Goal: Task Accomplishment & Management: Manage account settings

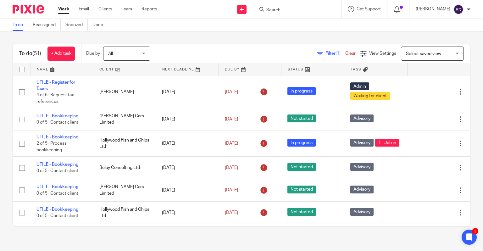
scroll to position [1167, 0]
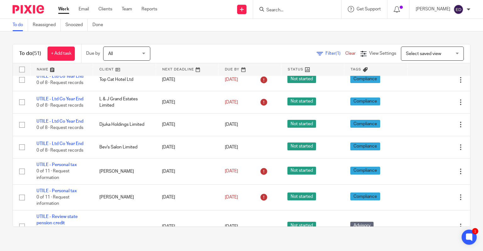
click at [411, 48] on span "Select saved view" at bounding box center [429, 53] width 46 height 13
click at [316, 55] on link "Filter (1)" at bounding box center [330, 53] width 29 height 4
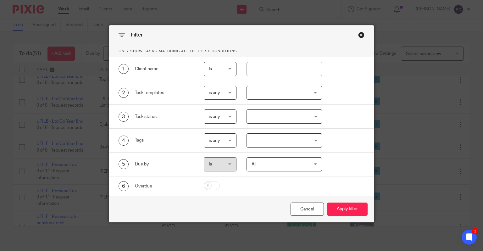
click at [267, 88] on div at bounding box center [283, 93] width 75 height 14
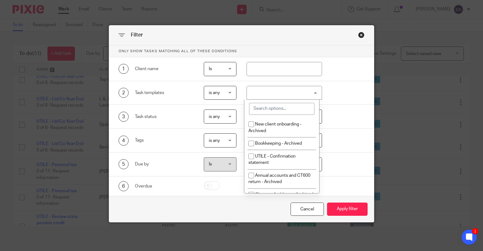
click at [274, 114] on input "search" at bounding box center [281, 109] width 65 height 12
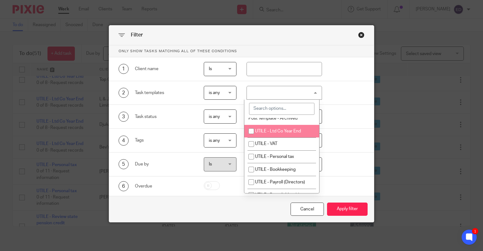
click at [283, 133] on span "UTILE - Ltd Co Year End" at bounding box center [278, 131] width 46 height 4
checkbox input "true"
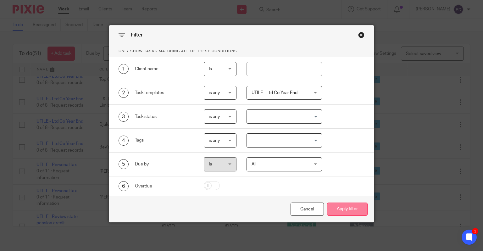
click at [348, 209] on button "Apply filter" at bounding box center [347, 209] width 41 height 14
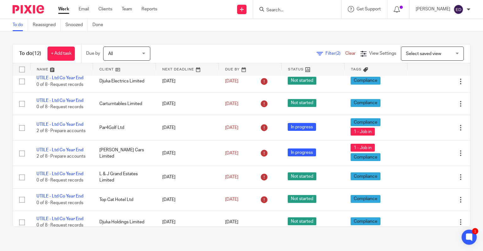
scroll to position [108, 0]
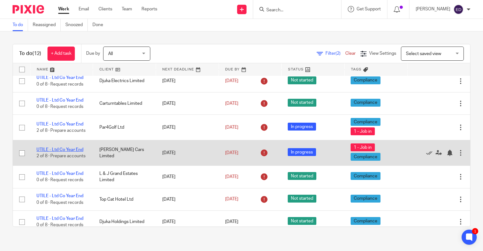
click at [51, 149] on link "UTILE - Ltd Co Year End" at bounding box center [59, 149] width 47 height 4
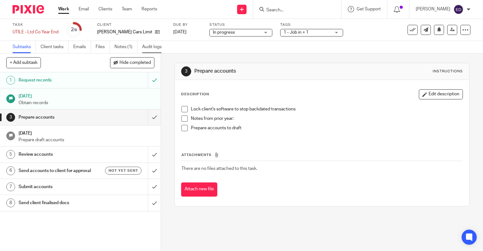
click at [160, 51] on link "Audit logs" at bounding box center [154, 47] width 24 height 12
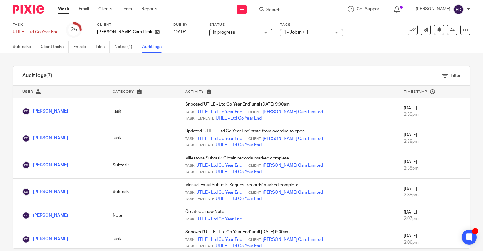
click at [64, 11] on link "Work" at bounding box center [63, 9] width 11 height 6
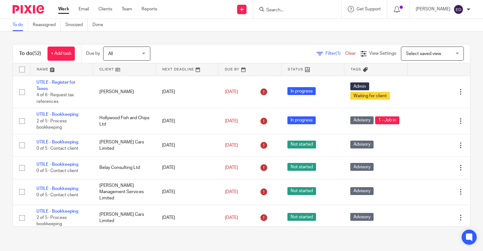
click at [325, 55] on span "Filter (1)" at bounding box center [335, 53] width 20 height 4
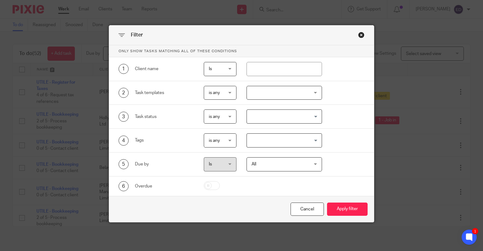
click at [298, 97] on div at bounding box center [283, 93] width 75 height 14
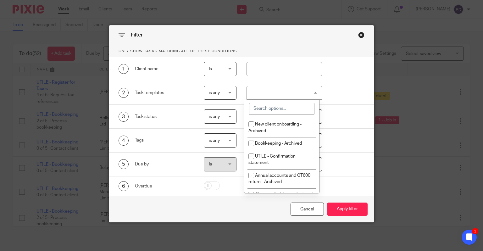
click at [295, 108] on input "search" at bounding box center [281, 109] width 65 height 12
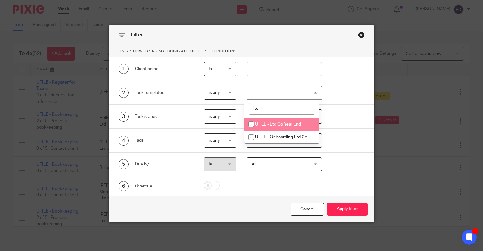
type input "ltd"
click at [290, 121] on li "UTILE - Ltd Co Year End" at bounding box center [281, 124] width 75 height 13
checkbox input "true"
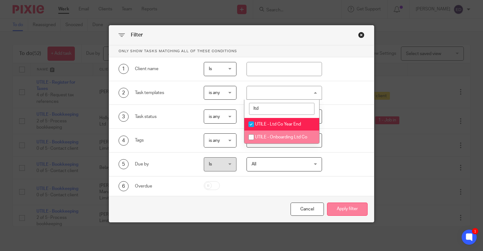
click at [352, 209] on button "Apply filter" at bounding box center [347, 209] width 41 height 14
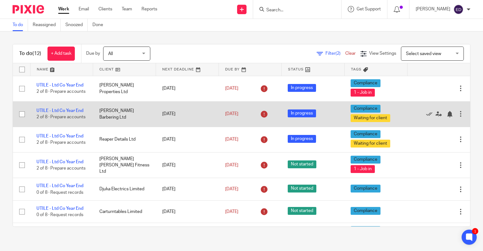
click at [73, 105] on td "UTILE - Ltd Co Year End 2 of 8 · Prepare accounts" at bounding box center [61, 113] width 63 height 25
click at [74, 109] on link "UTILE - Ltd Co Year End" at bounding box center [59, 110] width 47 height 4
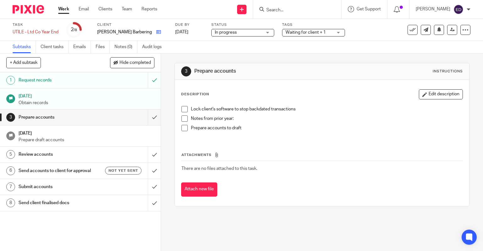
click at [153, 35] on link at bounding box center [157, 32] width 8 height 6
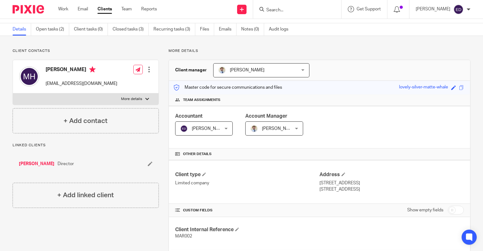
scroll to position [19, 0]
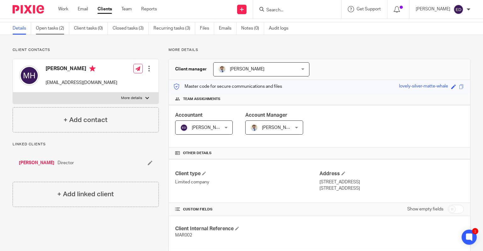
click at [44, 31] on link "Open tasks (2)" at bounding box center [52, 28] width 33 height 12
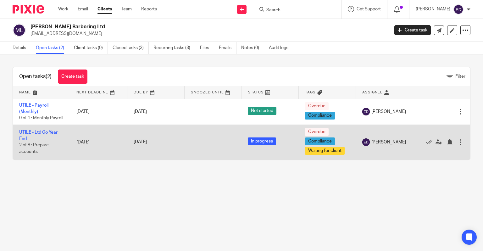
click at [38, 142] on td "UTILE - Ltd Co Year End 2 of 8 · Prepare accounts" at bounding box center [41, 141] width 57 height 35
click at [36, 138] on link "UTILE - Ltd Co Year End" at bounding box center [38, 135] width 38 height 11
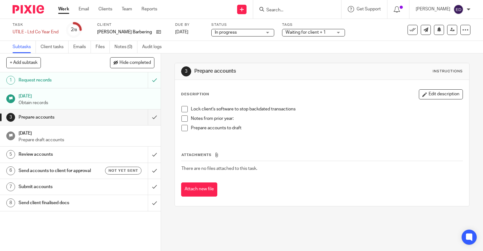
click at [58, 80] on h1 "Request records" at bounding box center [60, 79] width 82 height 9
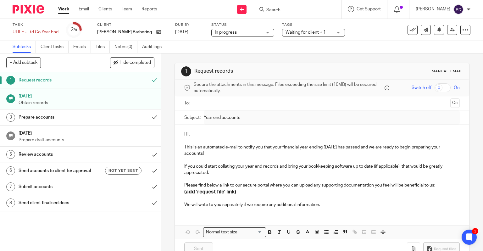
click at [63, 12] on link "Work" at bounding box center [63, 9] width 11 height 6
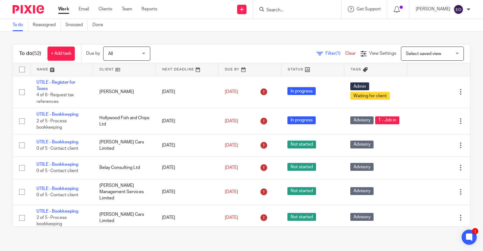
click at [422, 50] on span "Select saved view" at bounding box center [429, 53] width 46 height 13
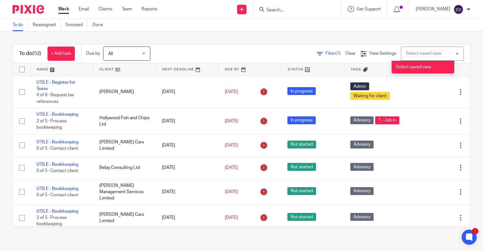
click at [325, 53] on span "Filter (1)" at bounding box center [335, 53] width 20 height 4
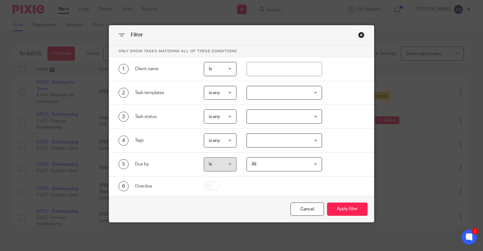
click at [282, 89] on div at bounding box center [283, 93] width 75 height 14
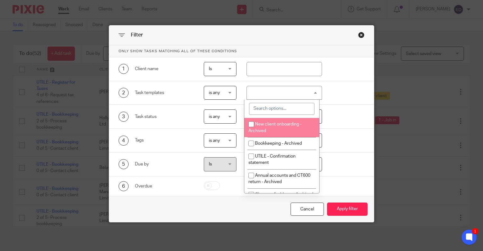
click at [277, 112] on input "search" at bounding box center [281, 109] width 65 height 12
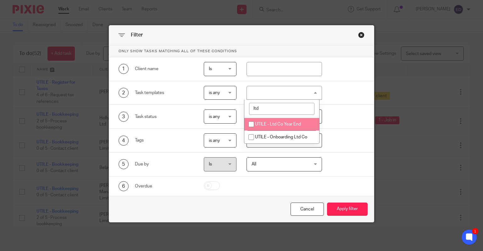
type input "ltd"
click at [278, 123] on span "UTILE - Ltd Co Year End" at bounding box center [278, 124] width 46 height 4
checkbox input "true"
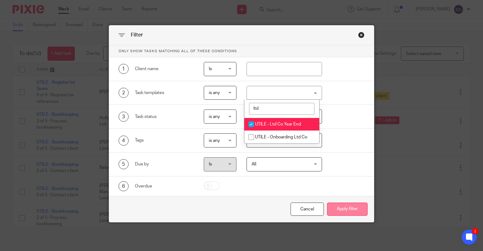
click at [348, 203] on button "Apply filter" at bounding box center [347, 209] width 41 height 14
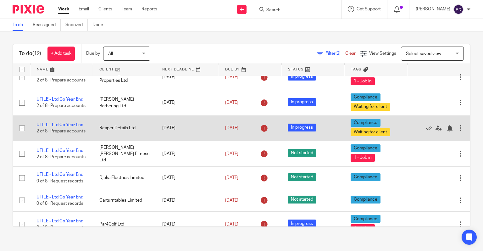
scroll to position [11, 0]
click at [74, 120] on td "UTILE - Ltd Co Year End 2 of 8 · Prepare accounts" at bounding box center [61, 127] width 63 height 25
click at [71, 125] on td "UTILE - Ltd Co Year End 2 of 8 · Prepare accounts" at bounding box center [61, 127] width 63 height 25
click at [63, 124] on link "UTILE - Ltd Co Year End" at bounding box center [59, 125] width 47 height 4
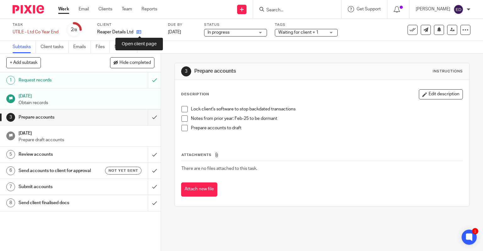
click at [139, 31] on icon at bounding box center [138, 32] width 5 height 5
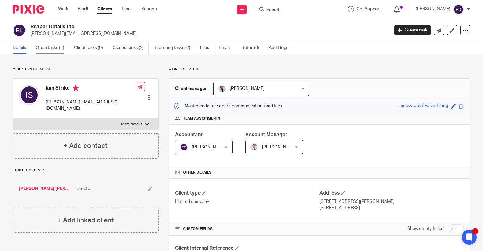
click at [51, 46] on link "Open tasks (1)" at bounding box center [52, 48] width 33 height 12
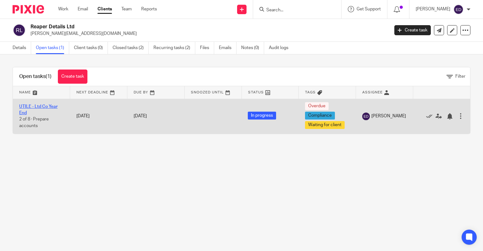
click at [26, 107] on link "UTILE - Ltd Co Year End" at bounding box center [38, 109] width 38 height 11
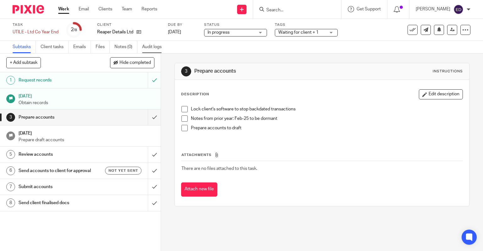
click at [151, 43] on link "Audit logs" at bounding box center [154, 47] width 24 height 12
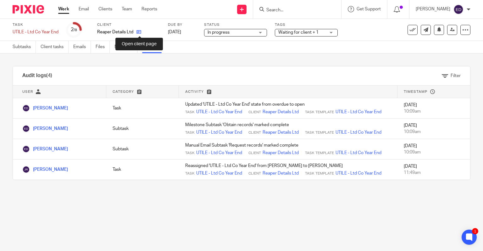
click at [139, 31] on icon at bounding box center [138, 32] width 5 height 5
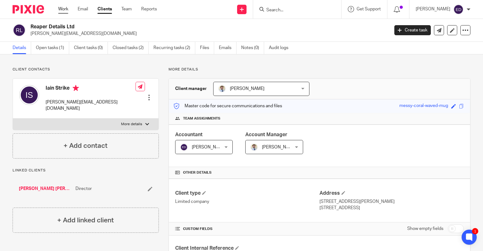
click at [64, 8] on link "Work" at bounding box center [63, 9] width 10 height 6
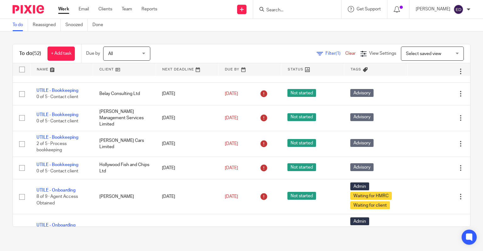
scroll to position [75, 0]
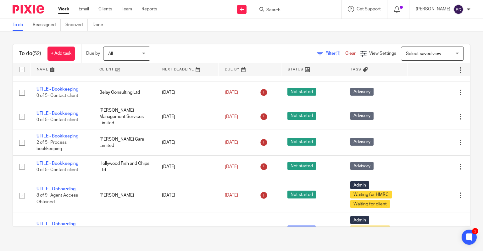
click at [316, 53] on link "Filter (1)" at bounding box center [330, 53] width 29 height 4
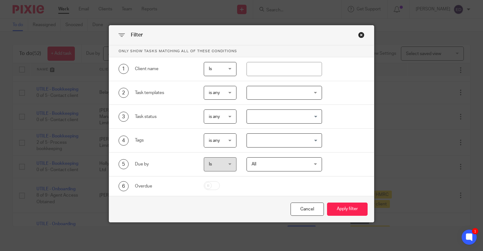
click at [294, 92] on div at bounding box center [283, 93] width 75 height 14
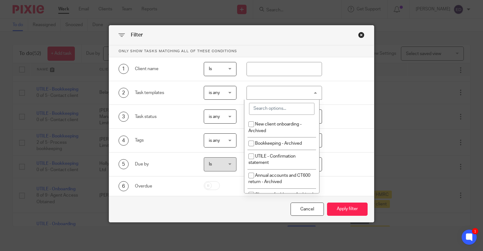
click at [293, 107] on input "search" at bounding box center [281, 109] width 65 height 12
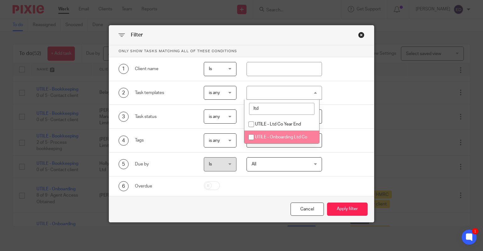
type input "ltd"
click at [288, 134] on li "UTILE - Onboarding Ltd Co" at bounding box center [281, 136] width 75 height 13
checkbox input "false"
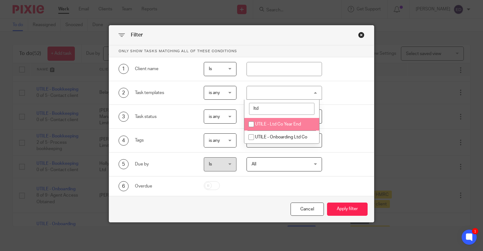
click at [282, 124] on span "UTILE - Ltd Co Year End" at bounding box center [278, 124] width 46 height 4
checkbox input "true"
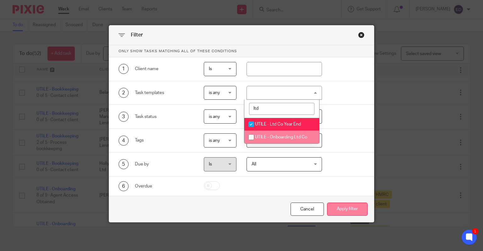
click at [344, 208] on button "Apply filter" at bounding box center [347, 209] width 41 height 14
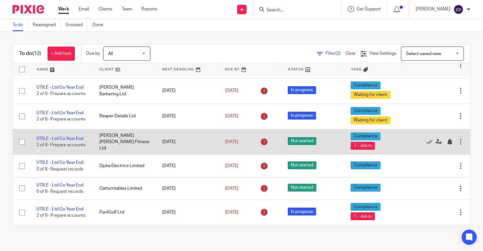
scroll to position [34, 0]
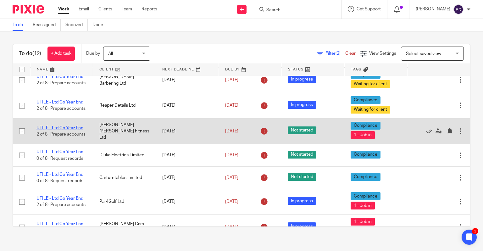
click at [71, 127] on link "UTILE - Ltd Co Year End" at bounding box center [59, 128] width 47 height 4
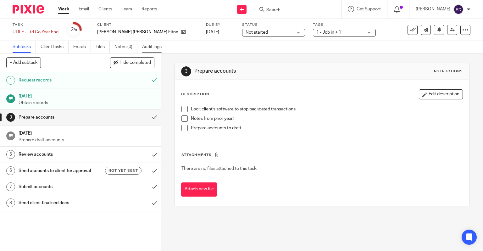
click at [153, 48] on link "Audit logs" at bounding box center [154, 47] width 24 height 12
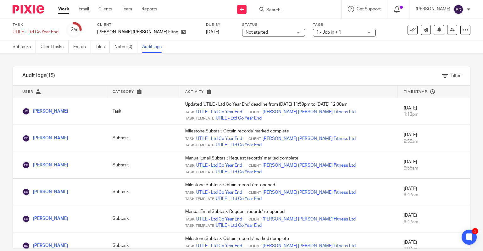
click at [63, 7] on link "Work" at bounding box center [63, 9] width 11 height 6
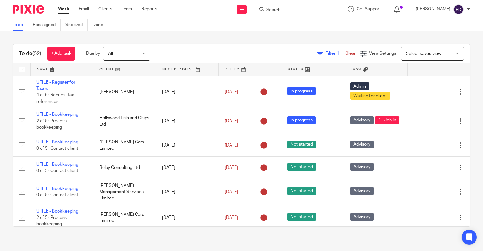
click at [327, 50] on div "Filter (1) Clear" at bounding box center [338, 53] width 44 height 7
click at [325, 53] on span "Filter (1)" at bounding box center [335, 53] width 20 height 4
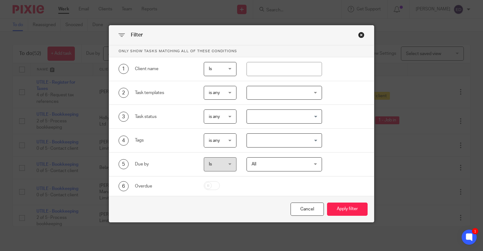
click at [268, 94] on div at bounding box center [283, 93] width 75 height 14
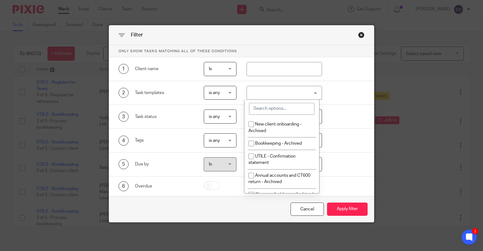
click at [275, 112] on input "search" at bounding box center [281, 109] width 65 height 12
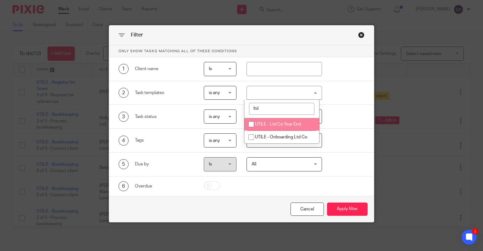
type input "ltd"
click at [274, 123] on span "UTILE - Ltd Co Year End" at bounding box center [278, 124] width 46 height 4
checkbox input "true"
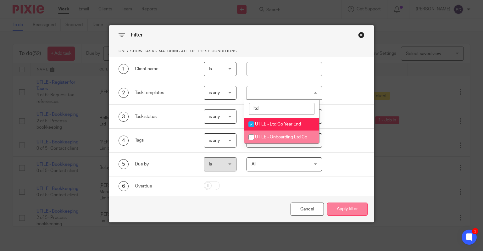
click at [342, 206] on button "Apply filter" at bounding box center [347, 209] width 41 height 14
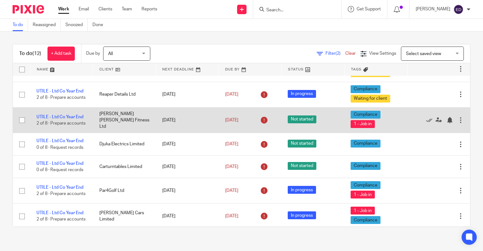
scroll to position [45, 0]
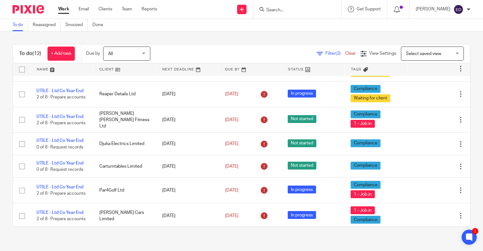
click at [308, 12] on input "Search" at bounding box center [294, 11] width 57 height 6
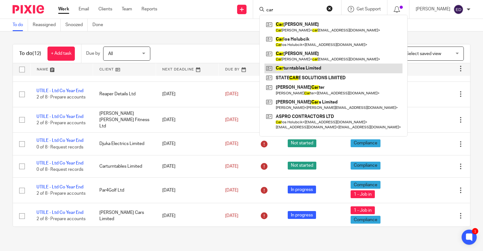
type input "car"
click at [312, 69] on link at bounding box center [333, 67] width 138 height 9
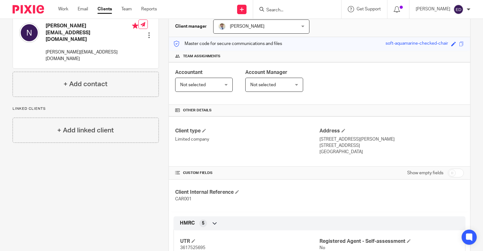
scroll to position [62, 0]
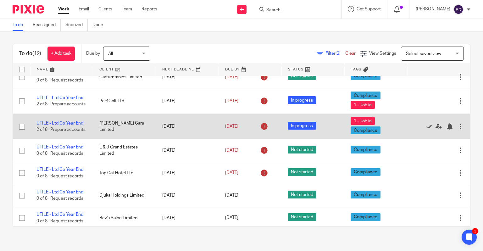
scroll to position [141, 0]
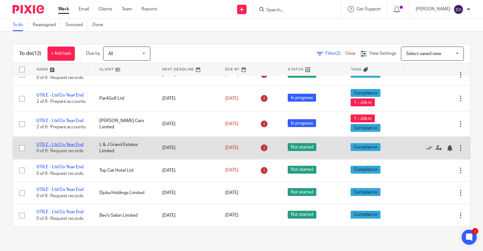
click at [72, 143] on link "UTILE - Ltd Co Year End" at bounding box center [59, 144] width 47 height 4
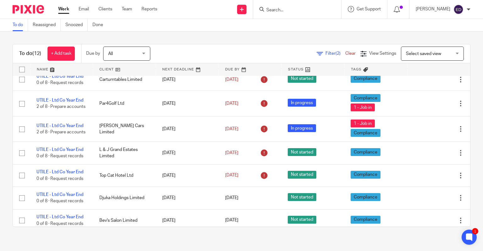
scroll to position [141, 0]
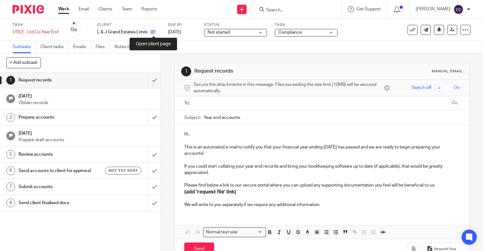
click at [155, 33] on icon at bounding box center [153, 32] width 5 height 5
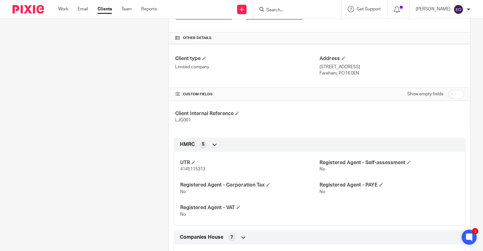
scroll to position [89, 0]
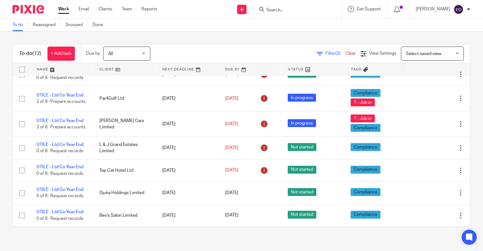
scroll to position [141, 0]
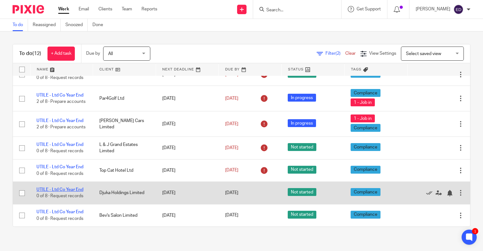
click at [78, 188] on link "UTILE - Ltd Co Year End" at bounding box center [59, 189] width 47 height 4
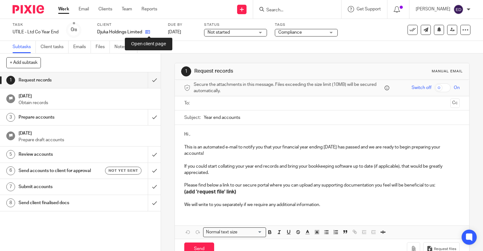
click at [149, 32] on icon at bounding box center [147, 32] width 5 height 5
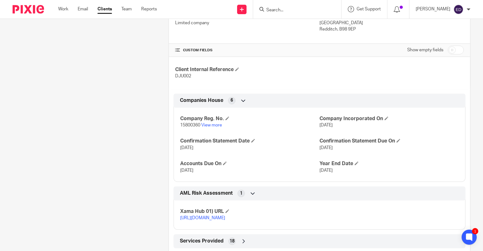
scroll to position [182, 0]
